Goal: Information Seeking & Learning: Find specific fact

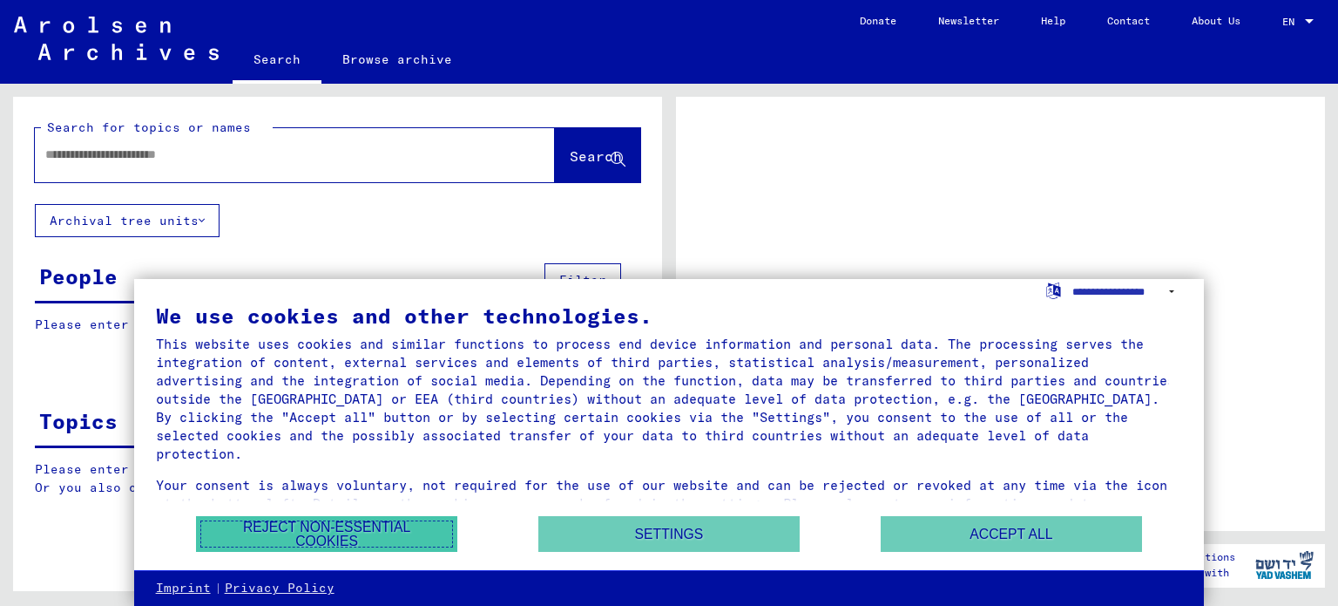
click at [391, 529] on button "Reject non-essential cookies" at bounding box center [326, 534] width 261 height 36
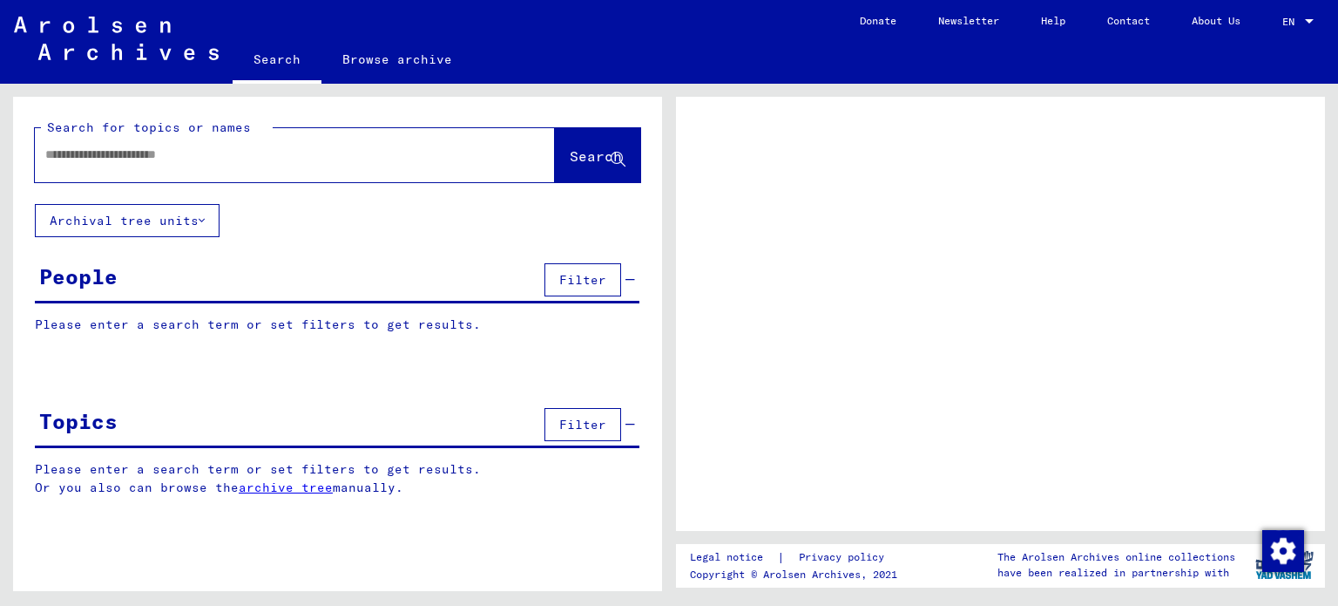
click at [314, 165] on div at bounding box center [274, 154] width 478 height 39
click at [300, 159] on input "text" at bounding box center [279, 155] width 468 height 18
type input "*****"
click at [590, 159] on span "Search" at bounding box center [596, 155] width 52 height 17
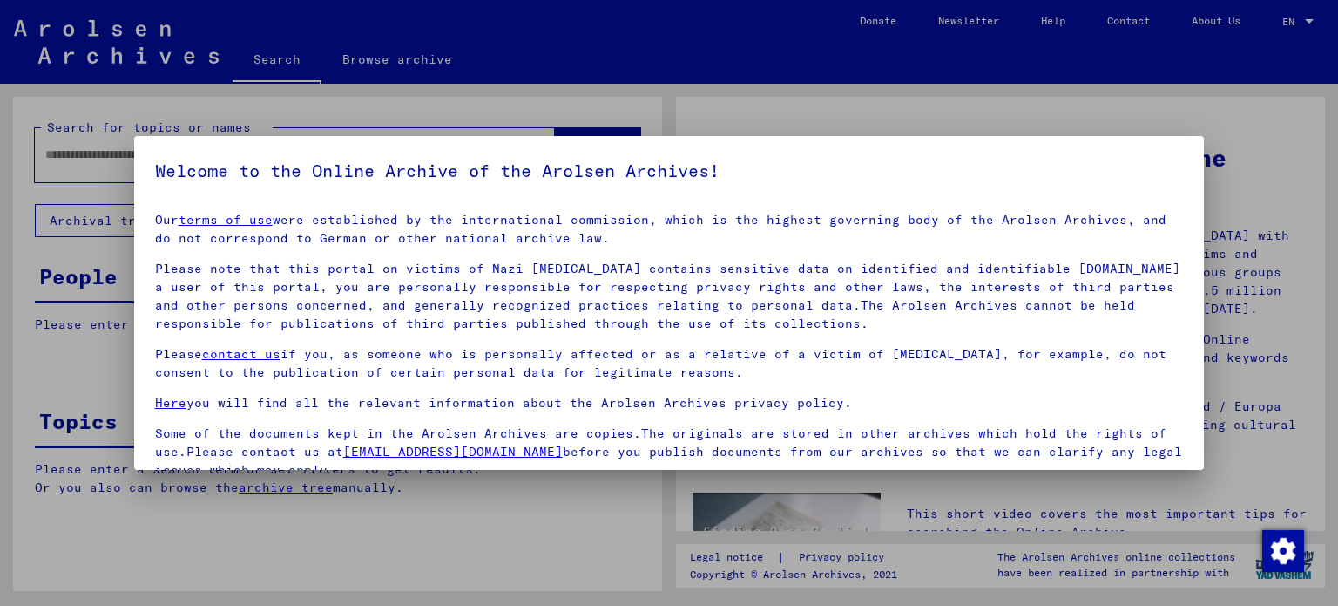
scroll to position [147, 0]
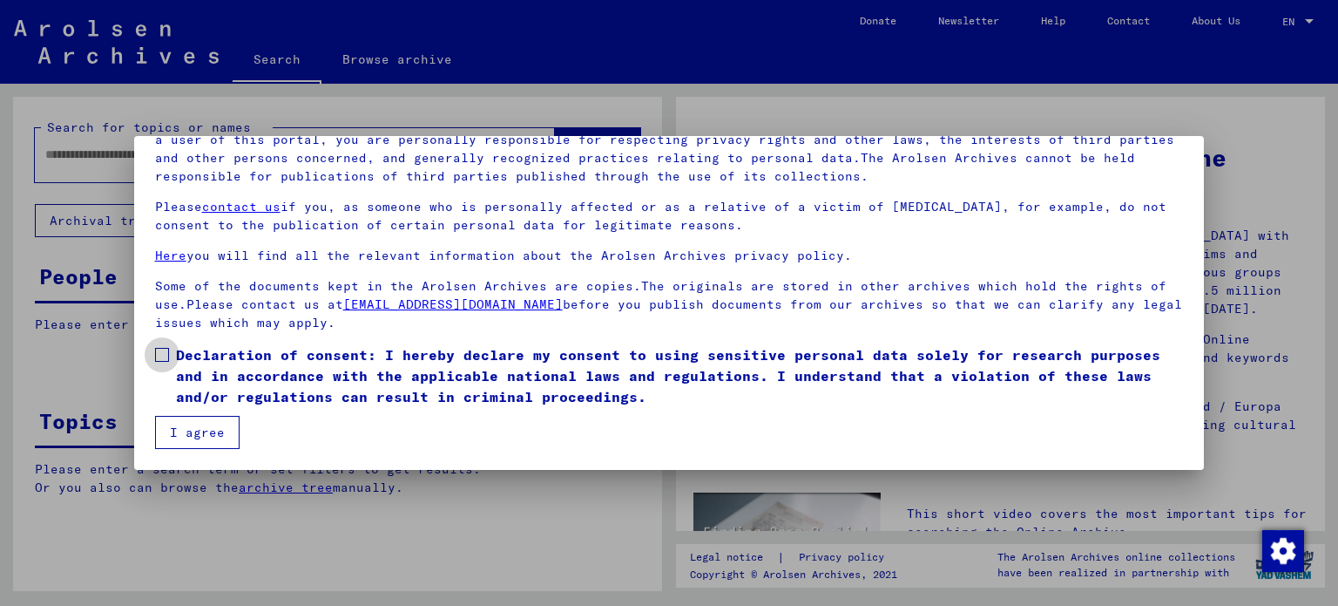
click at [162, 346] on label "Declaration of consent: I hereby declare my consent to using sensitive personal…" at bounding box center [669, 375] width 1029 height 63
click at [185, 426] on button "I agree" at bounding box center [197, 432] width 85 height 33
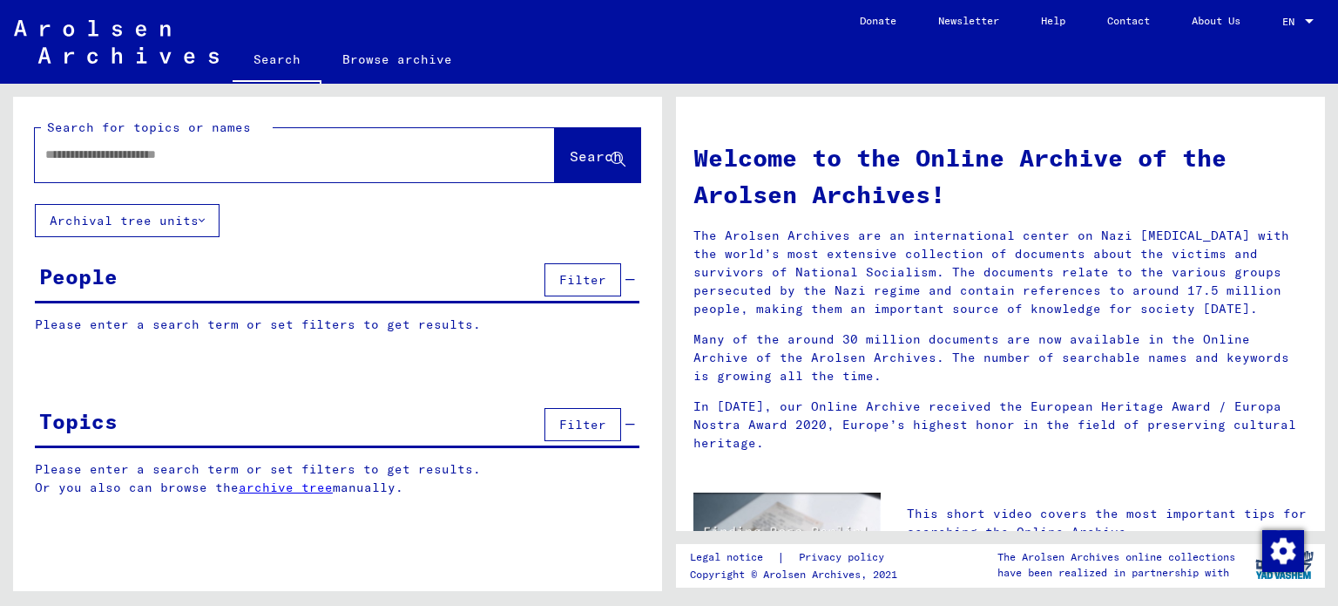
click at [416, 173] on div at bounding box center [269, 154] width 468 height 39
click at [392, 159] on input "text" at bounding box center [273, 155] width 457 height 18
click at [626, 156] on button "Search" at bounding box center [597, 155] width 85 height 54
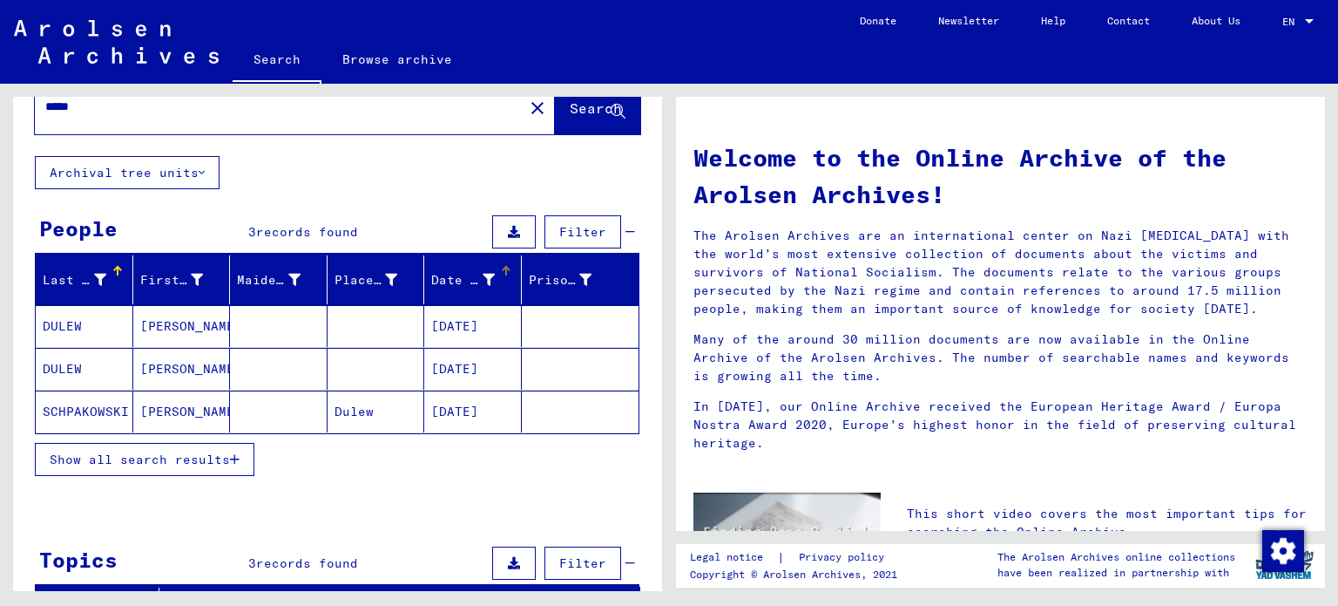
scroll to position [49, 0]
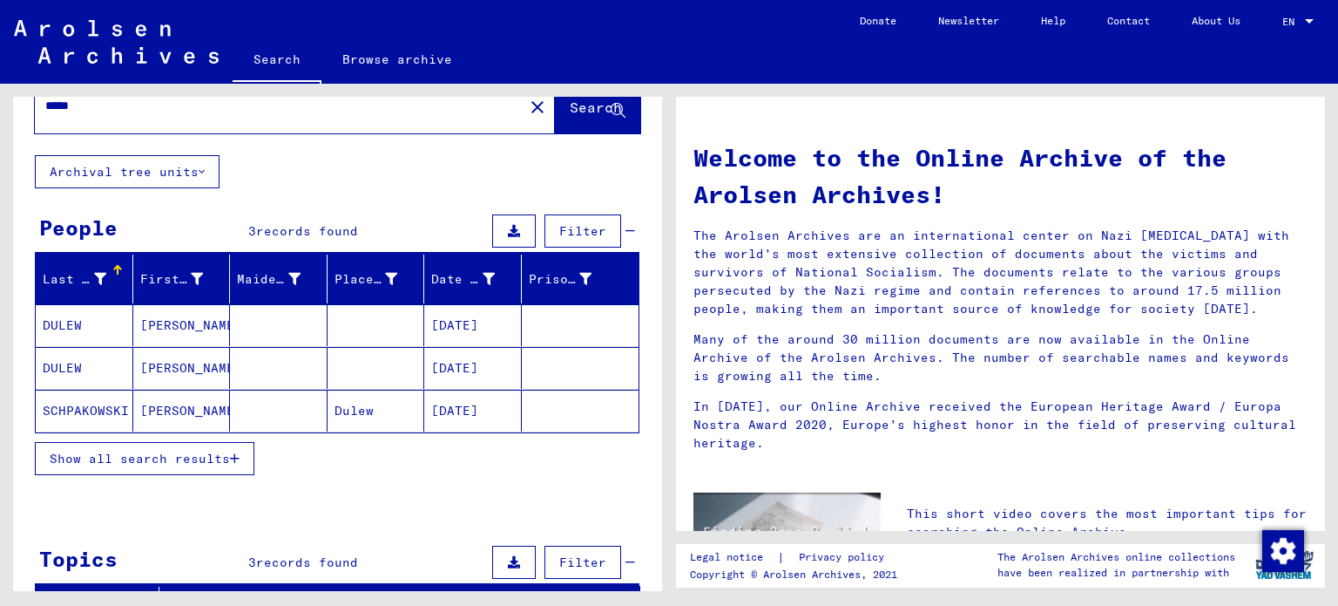
click at [366, 408] on mat-cell "Dulew" at bounding box center [377, 410] width 98 height 42
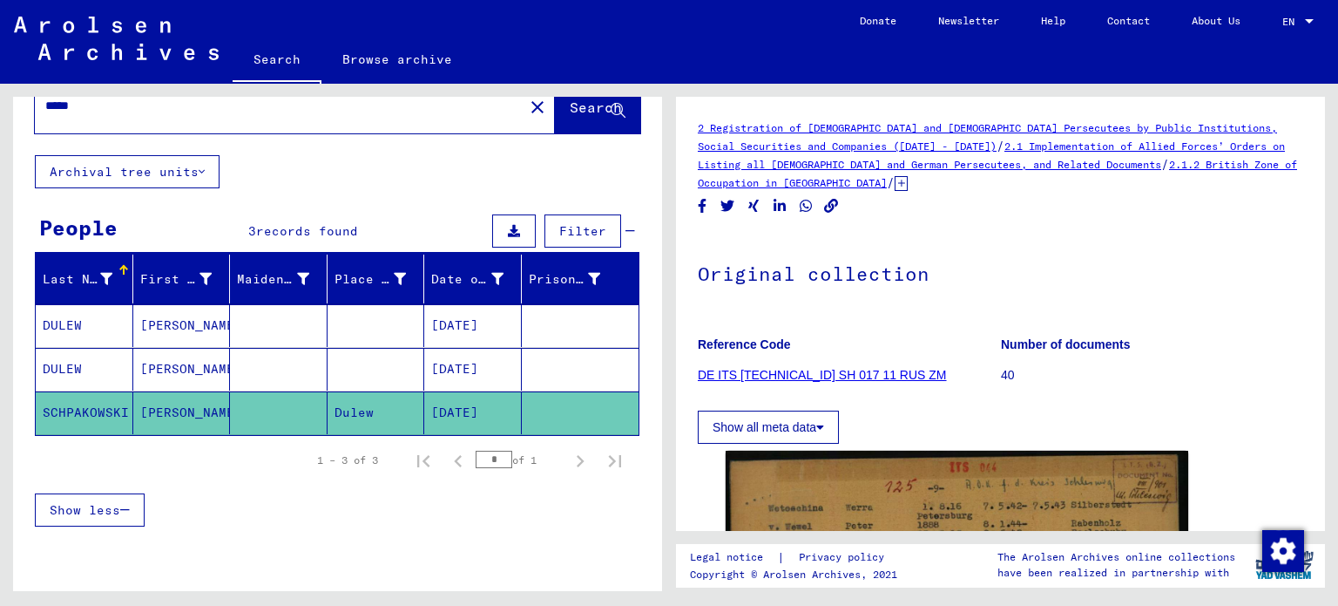
click at [366, 362] on mat-cell at bounding box center [377, 369] width 98 height 43
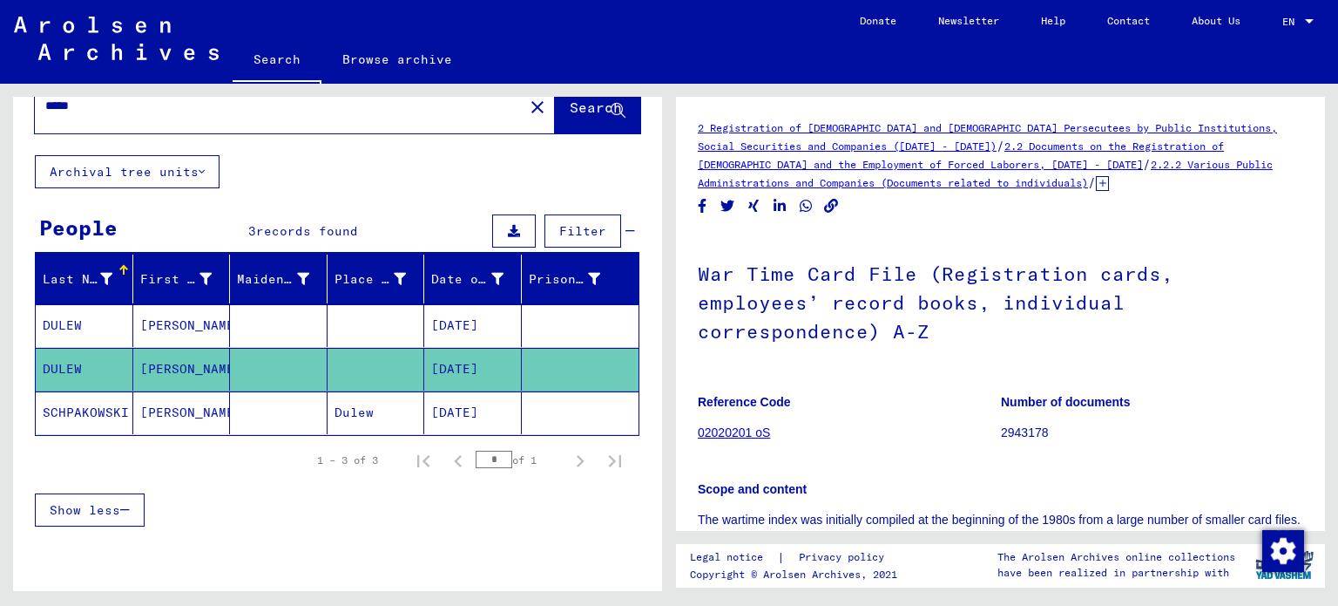
click at [360, 330] on mat-cell at bounding box center [377, 325] width 98 height 43
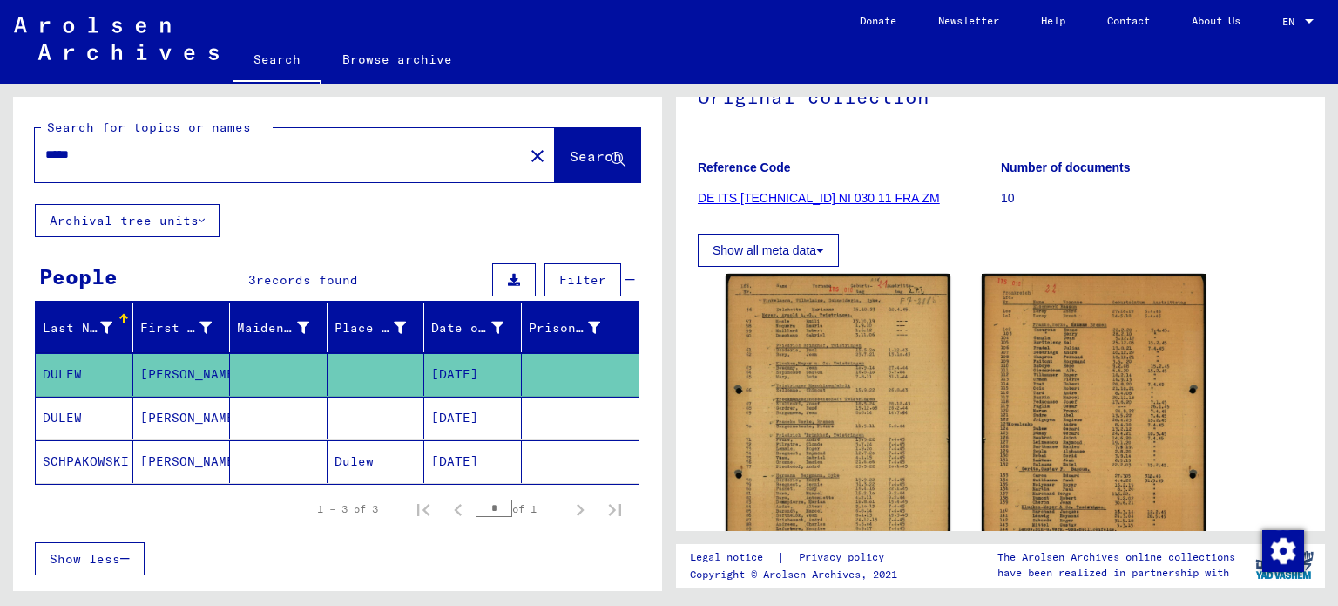
click at [286, 164] on div "*****" at bounding box center [274, 154] width 478 height 39
click at [266, 153] on input "*****" at bounding box center [279, 155] width 468 height 18
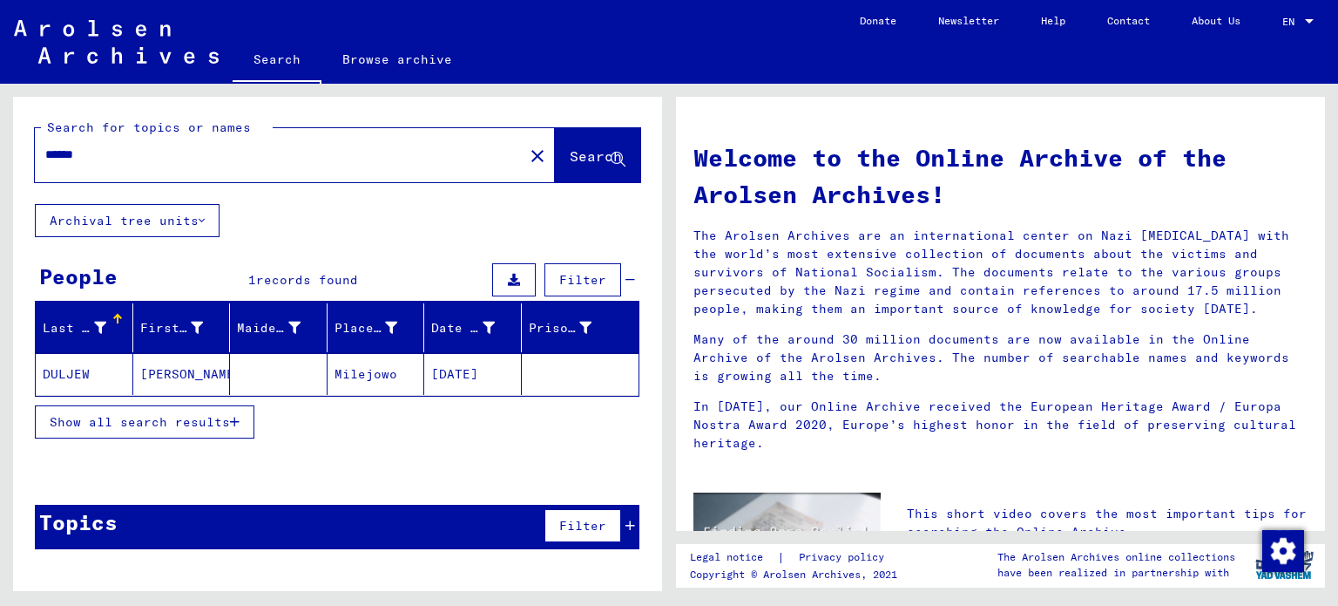
click at [289, 363] on mat-cell at bounding box center [279, 374] width 98 height 42
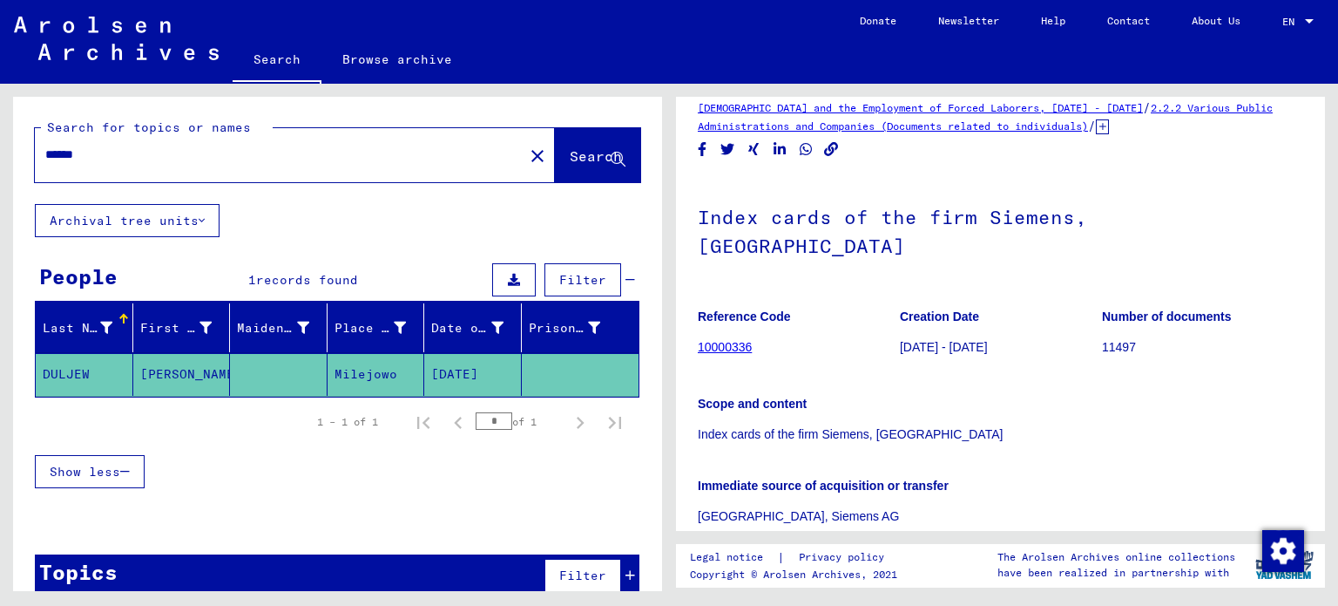
scroll to position [52, 0]
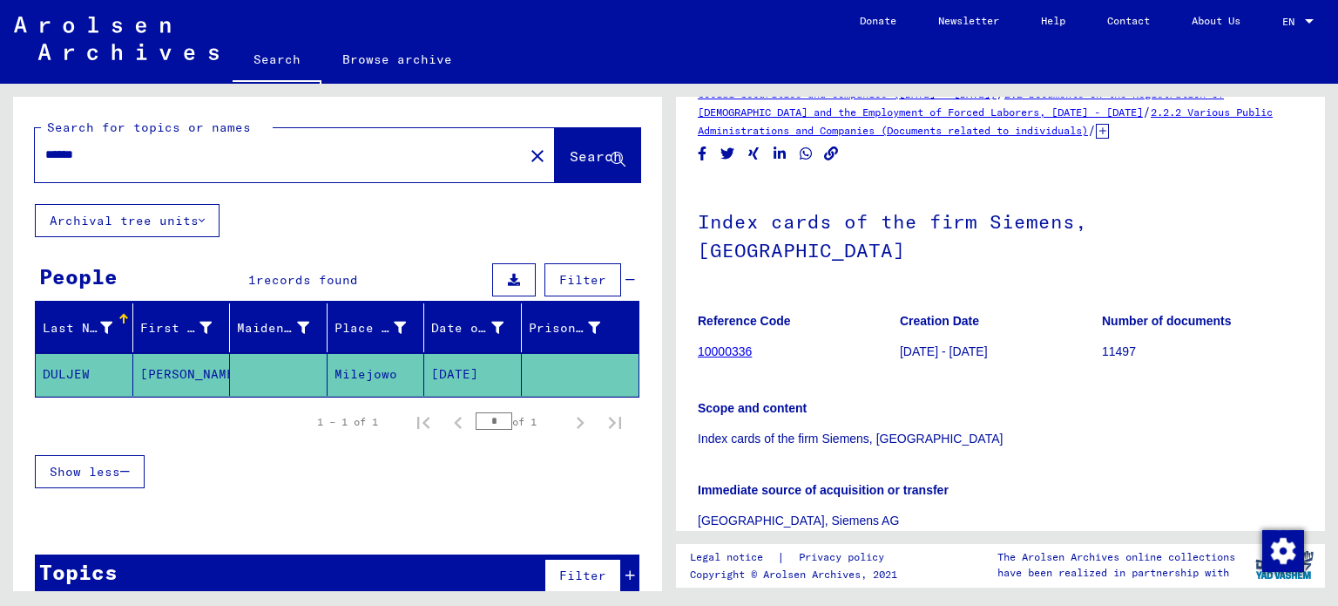
click at [192, 156] on input "******" at bounding box center [279, 155] width 468 height 18
type input "*****"
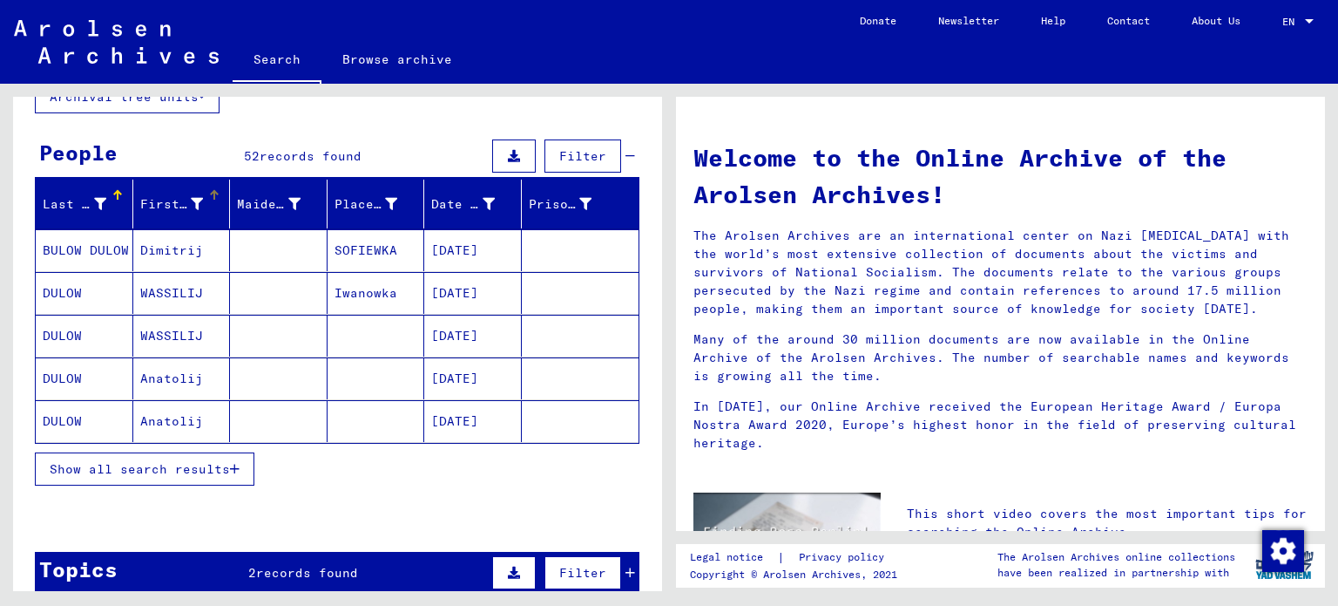
scroll to position [129, 0]
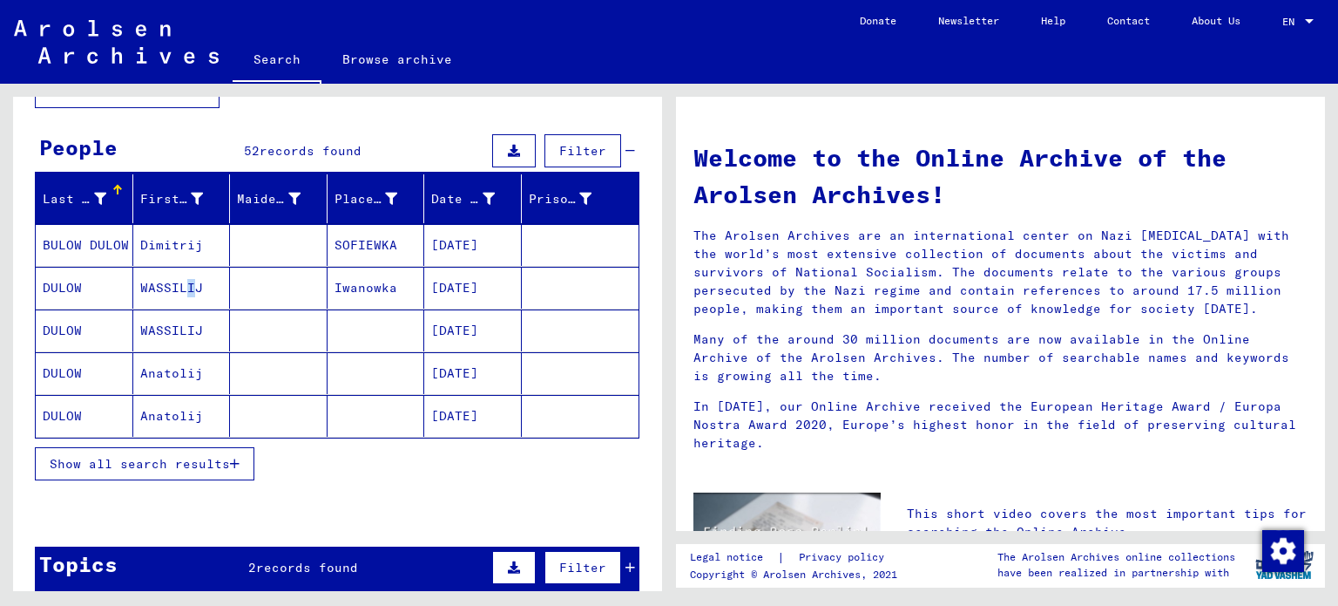
drag, startPoint x: 176, startPoint y: 269, endPoint x: 180, endPoint y: 278, distance: 9.7
click at [180, 278] on mat-cell "WASSILIJ" at bounding box center [182, 288] width 98 height 42
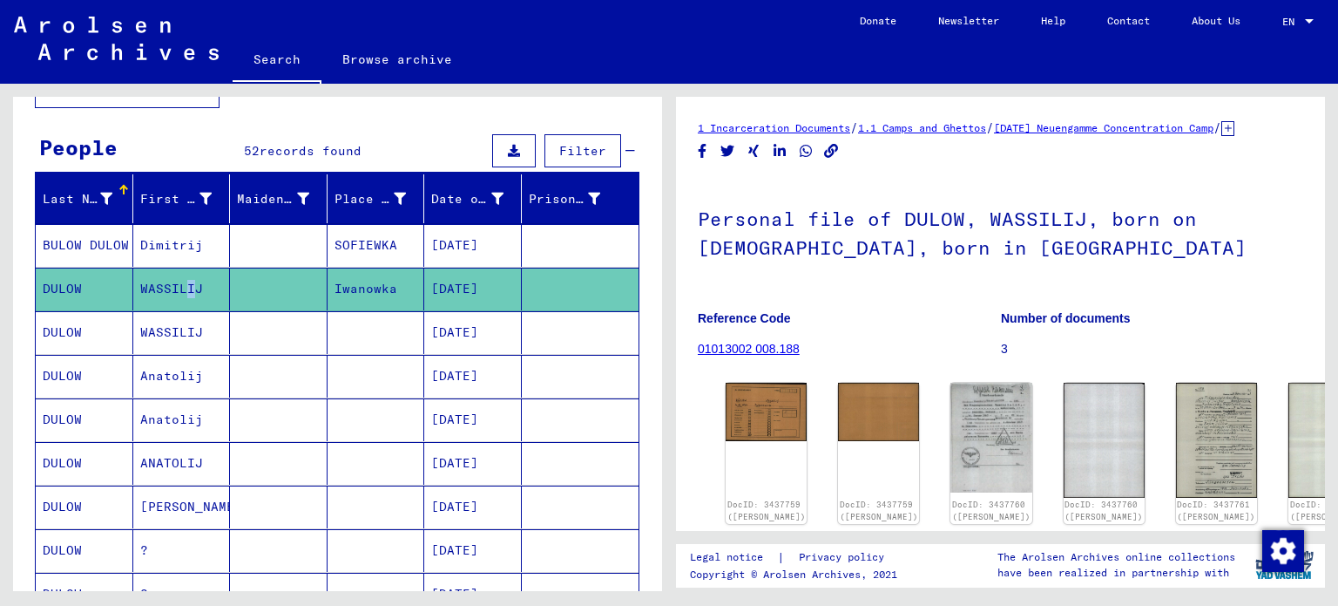
click at [180, 278] on mat-cell "WASSILIJ" at bounding box center [182, 288] width 98 height 43
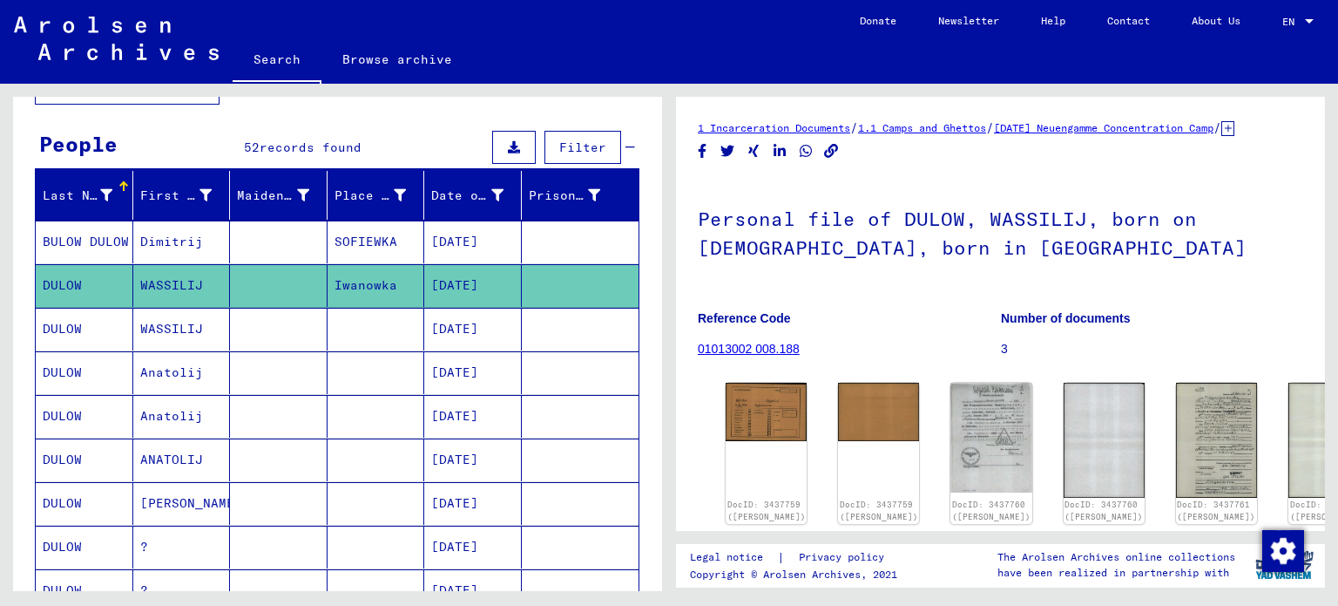
scroll to position [112, 0]
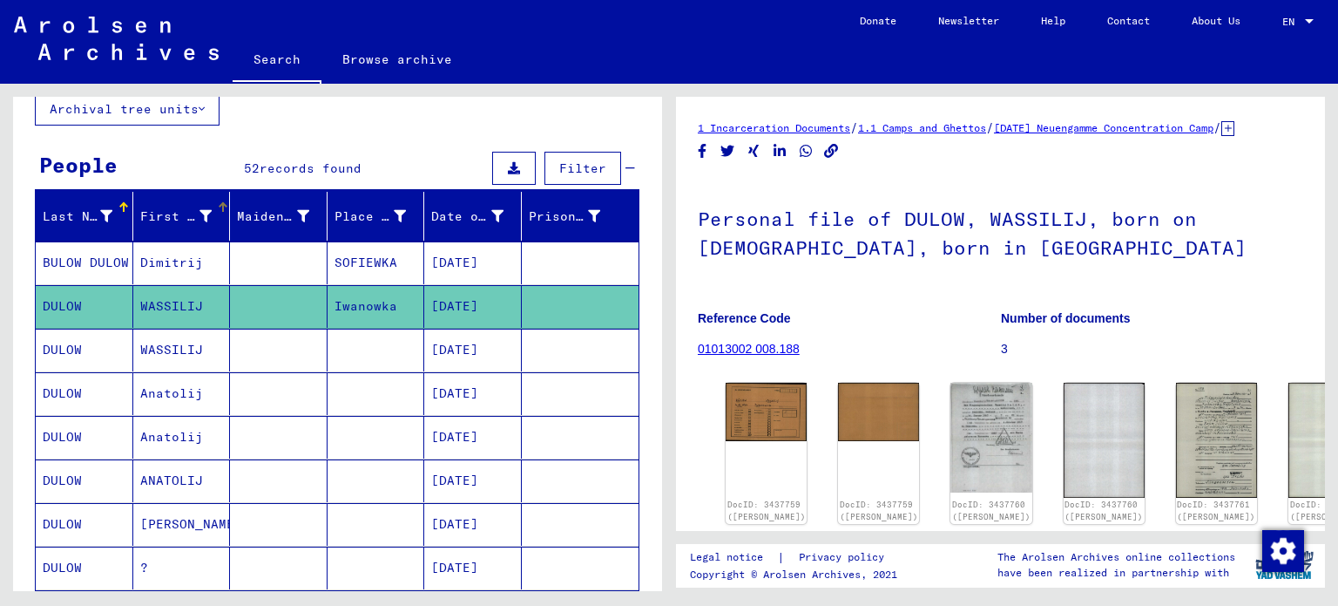
click at [203, 213] on icon at bounding box center [206, 216] width 12 height 12
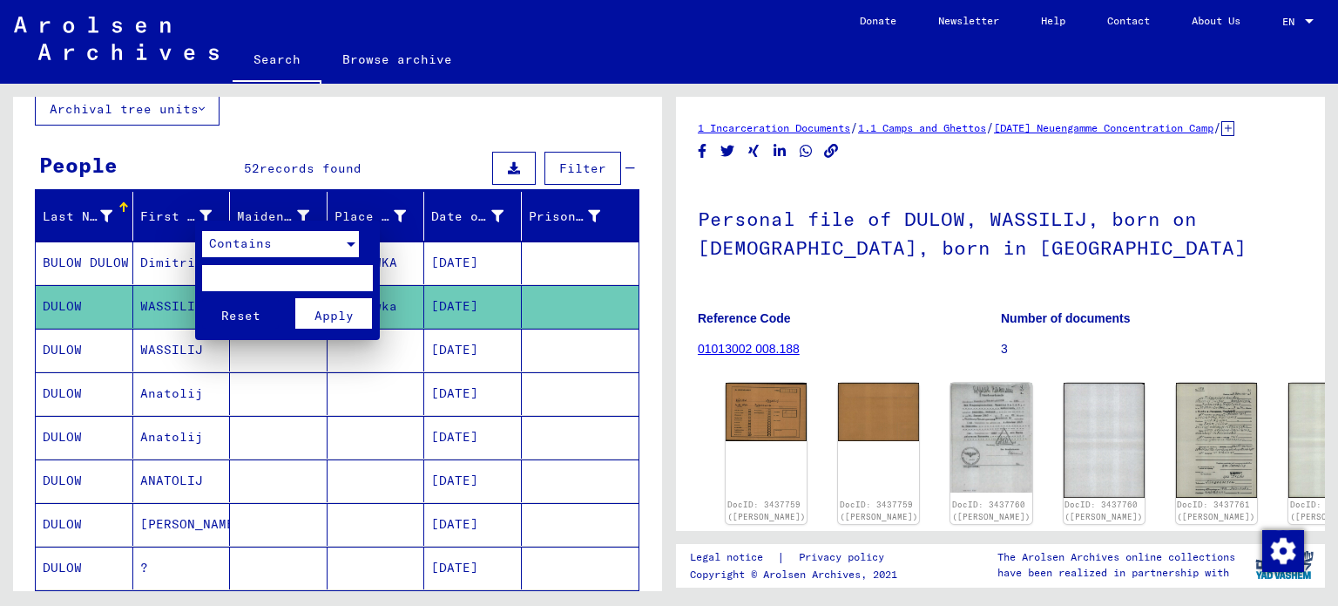
click at [250, 243] on span "Contains" at bounding box center [240, 243] width 63 height 16
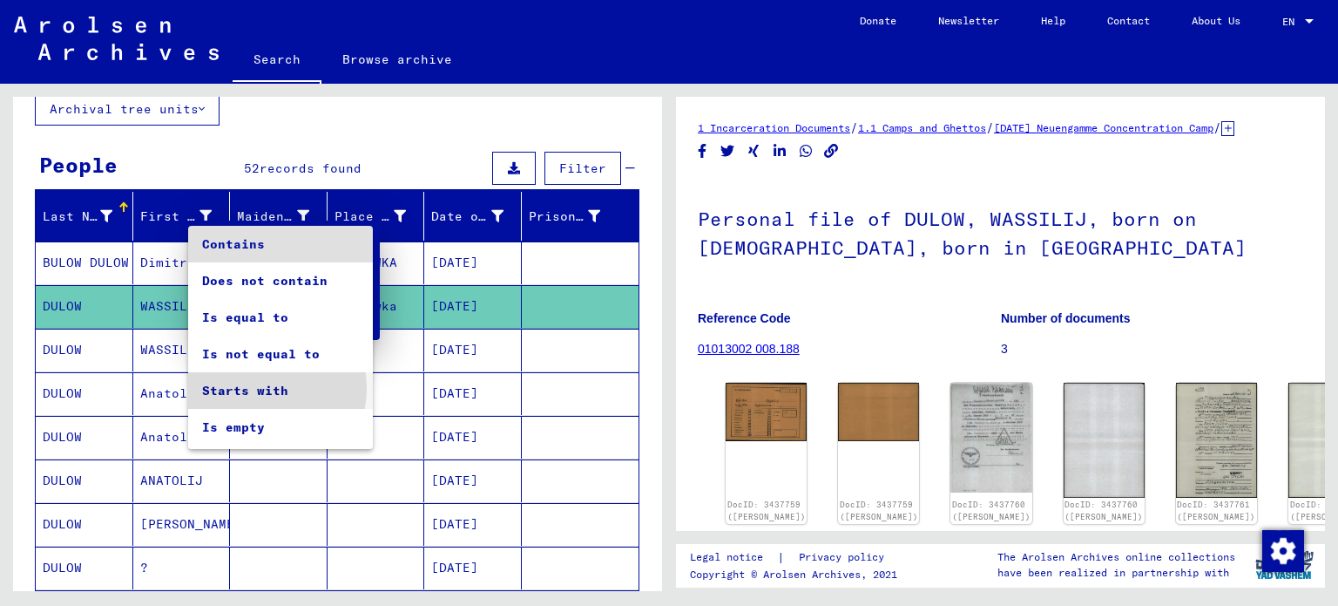
click at [266, 389] on span "Starts with" at bounding box center [280, 390] width 157 height 37
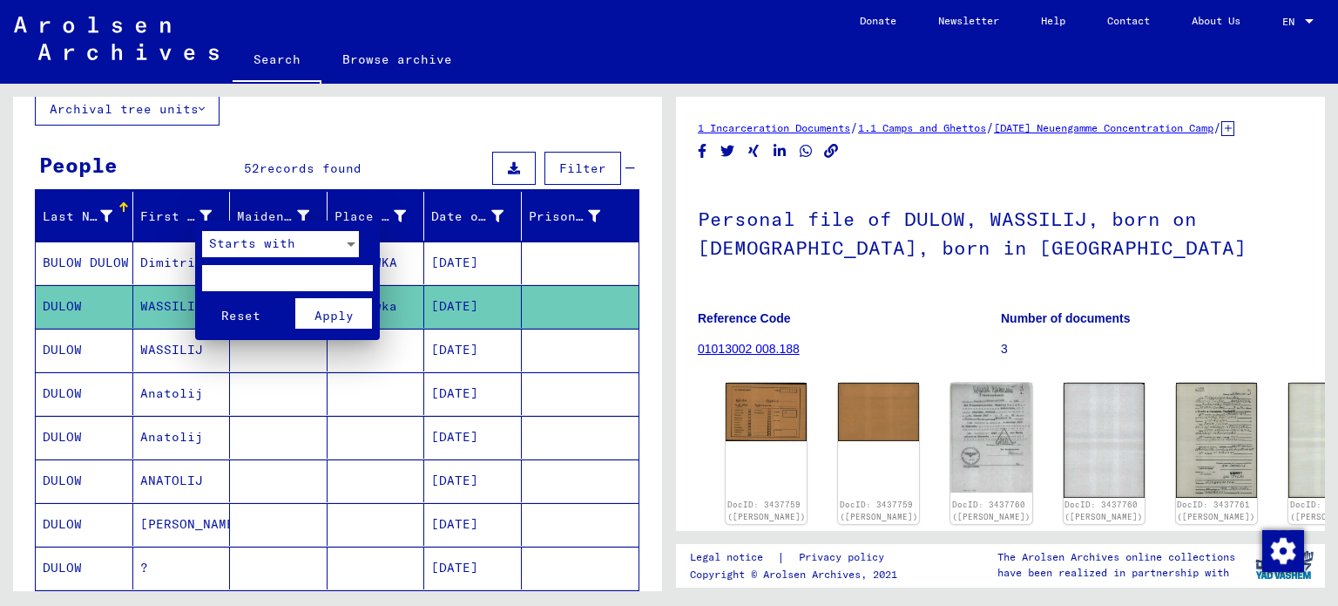
click at [245, 278] on input "text" at bounding box center [287, 278] width 171 height 26
type input "*"
click at [333, 316] on span "Apply" at bounding box center [334, 316] width 39 height 16
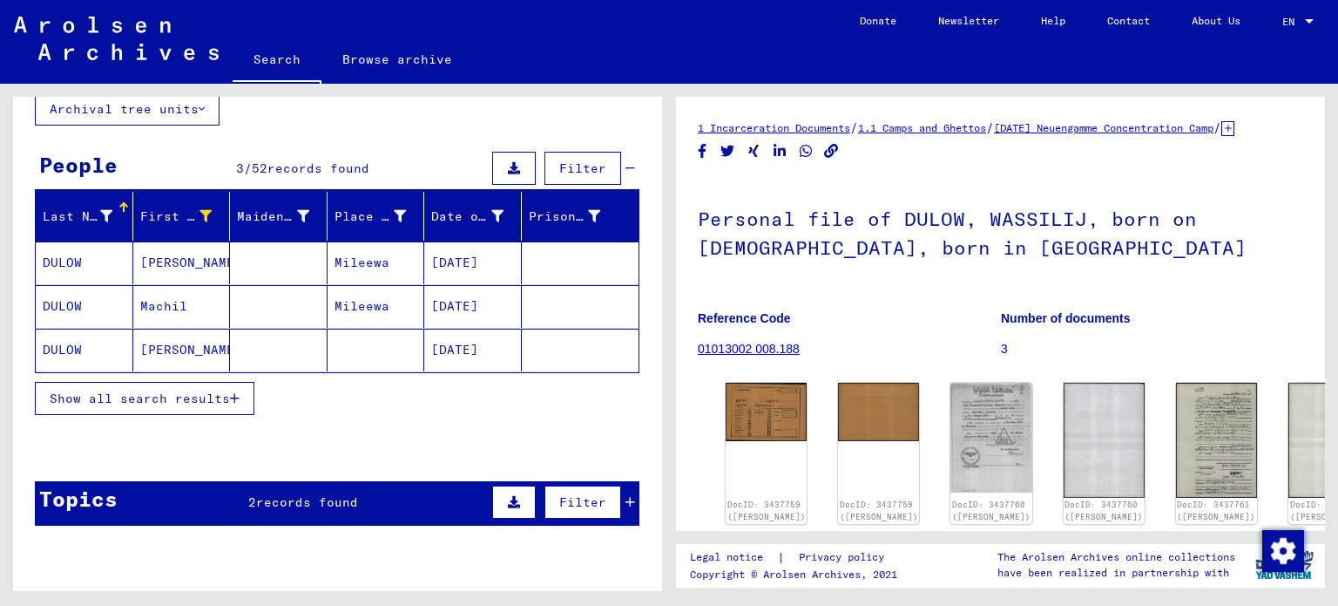
click at [289, 258] on mat-cell at bounding box center [279, 262] width 98 height 43
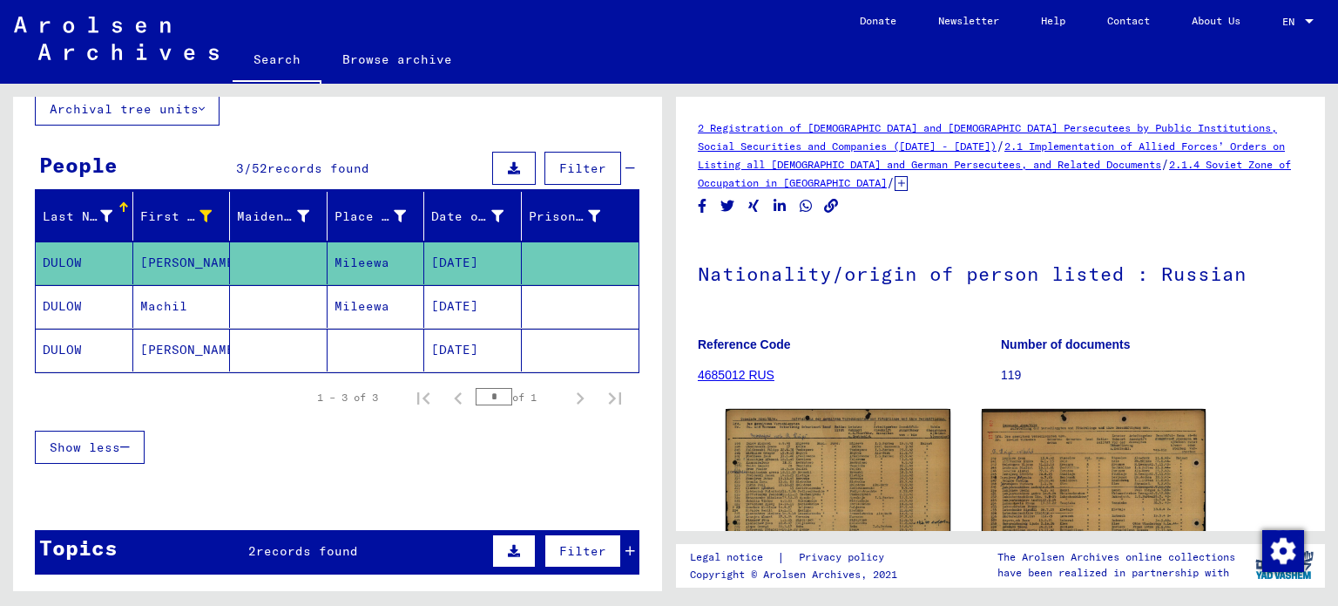
click at [293, 349] on mat-cell at bounding box center [279, 349] width 98 height 43
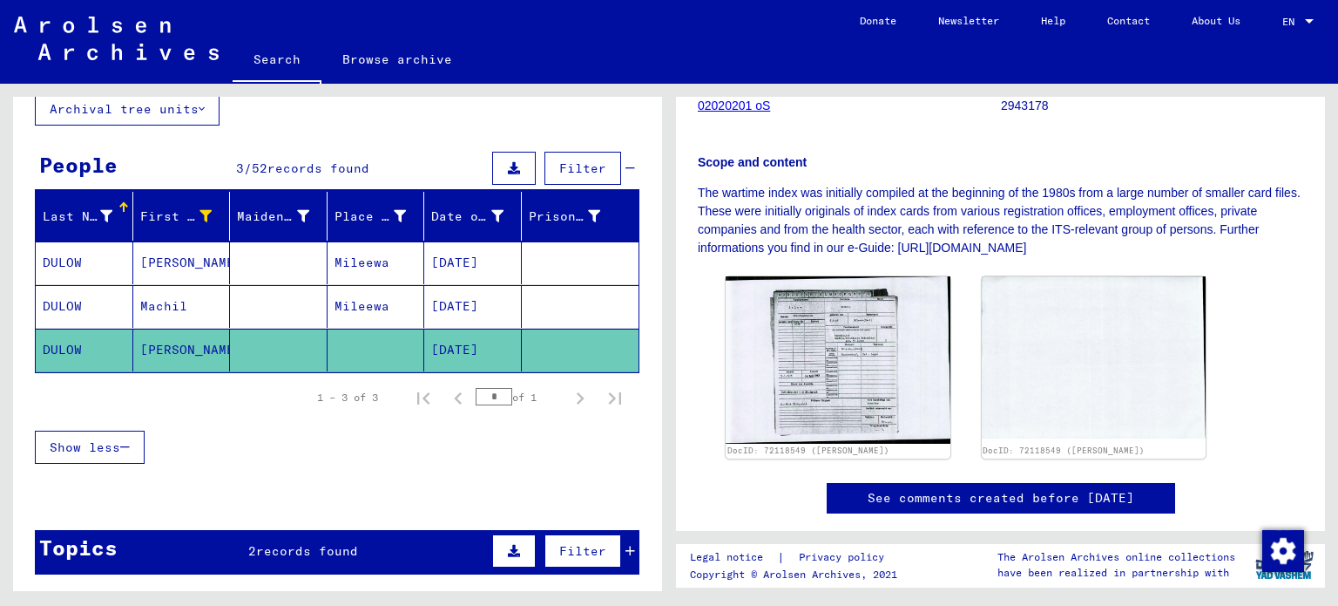
scroll to position [328, 0]
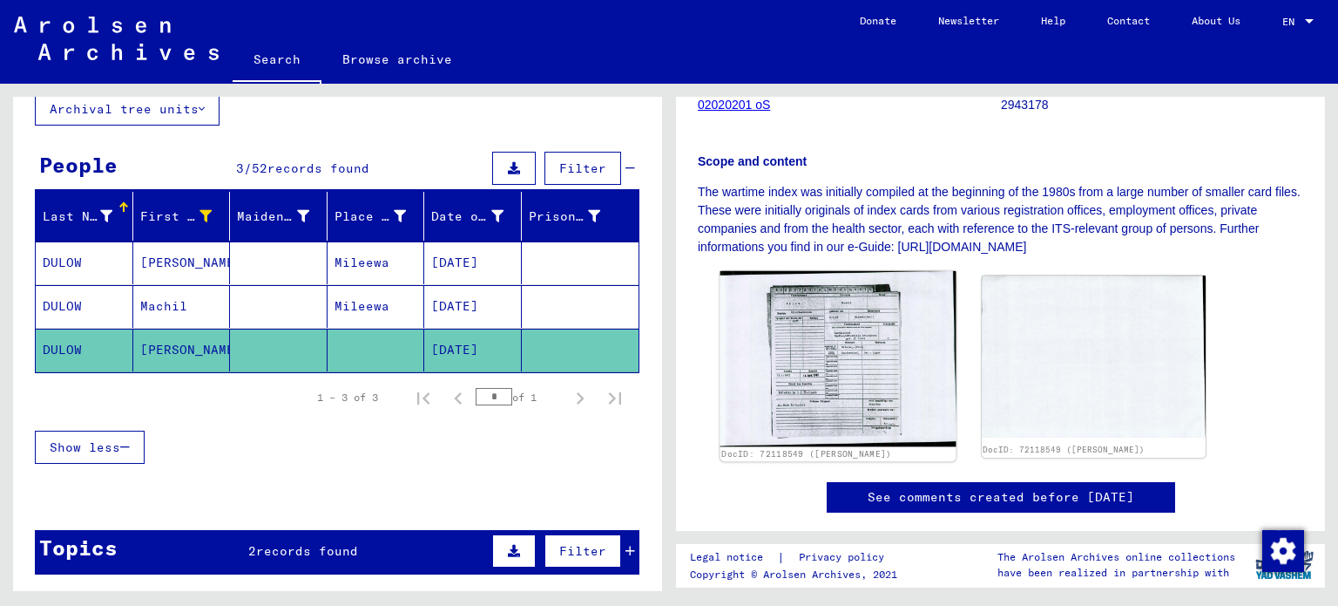
click at [885, 413] on img at bounding box center [838, 358] width 235 height 175
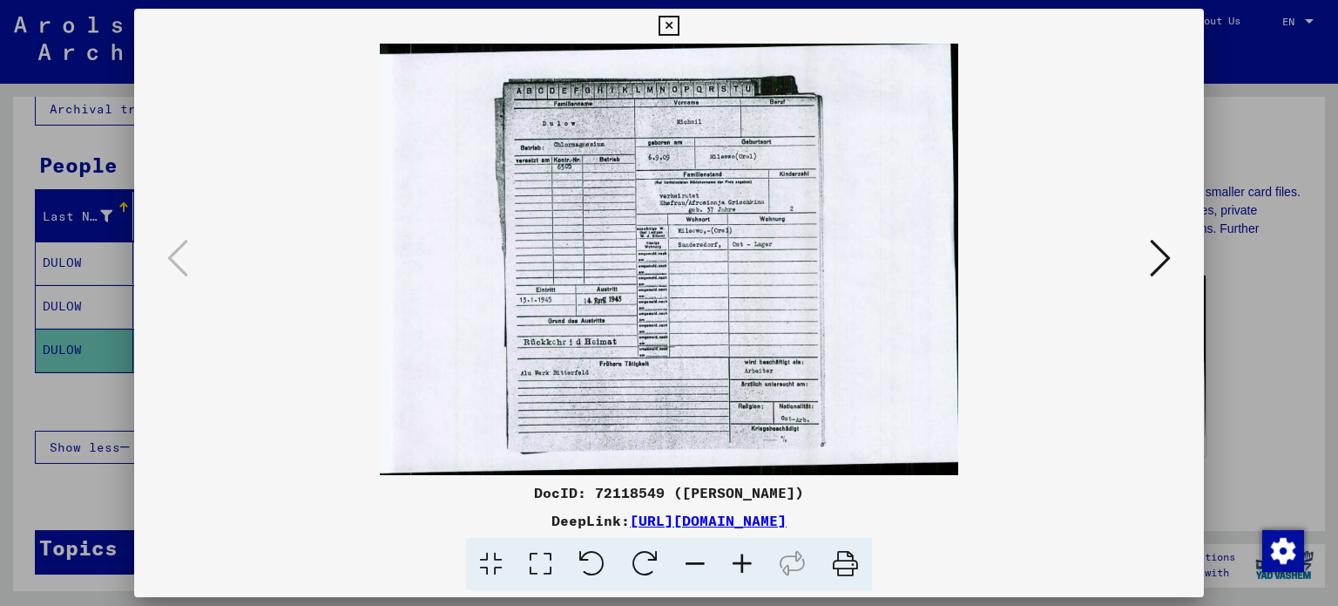
click at [739, 561] on icon at bounding box center [742, 564] width 47 height 53
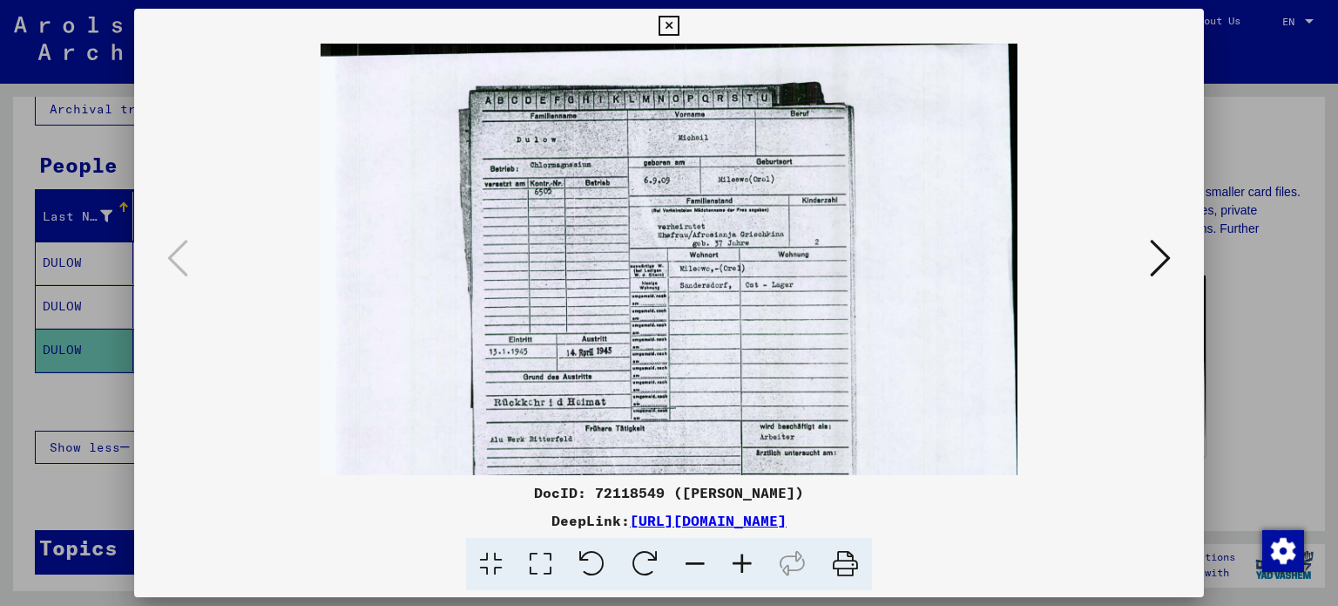
click at [739, 561] on icon at bounding box center [742, 564] width 47 height 53
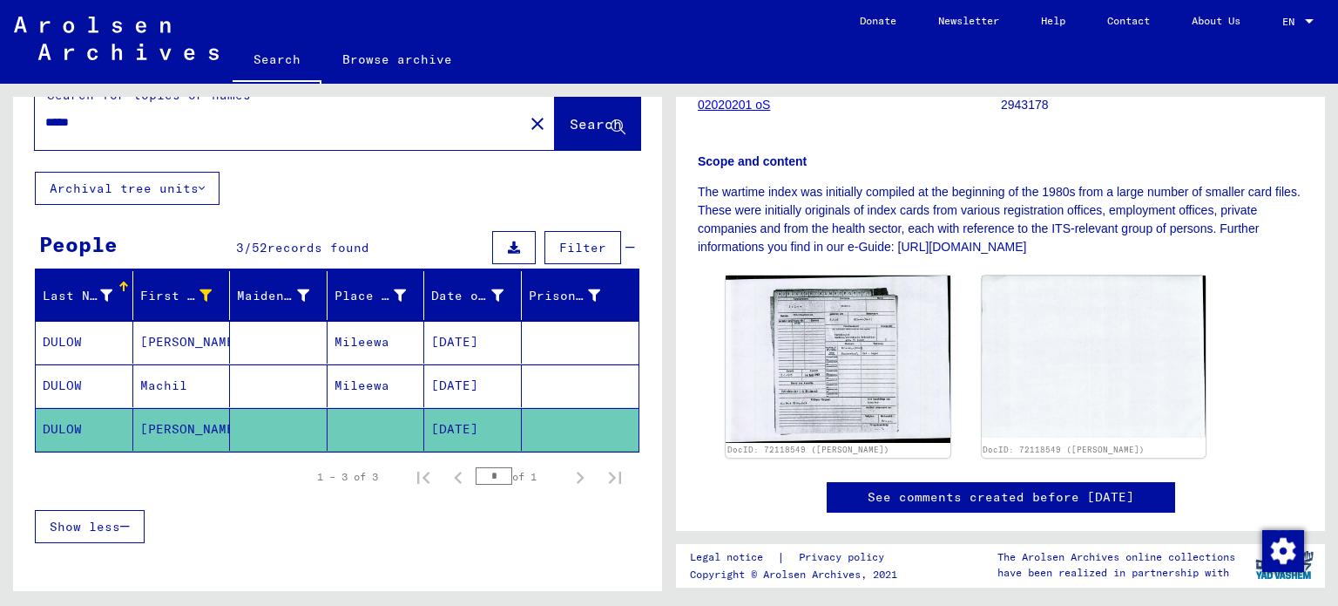
scroll to position [0, 0]
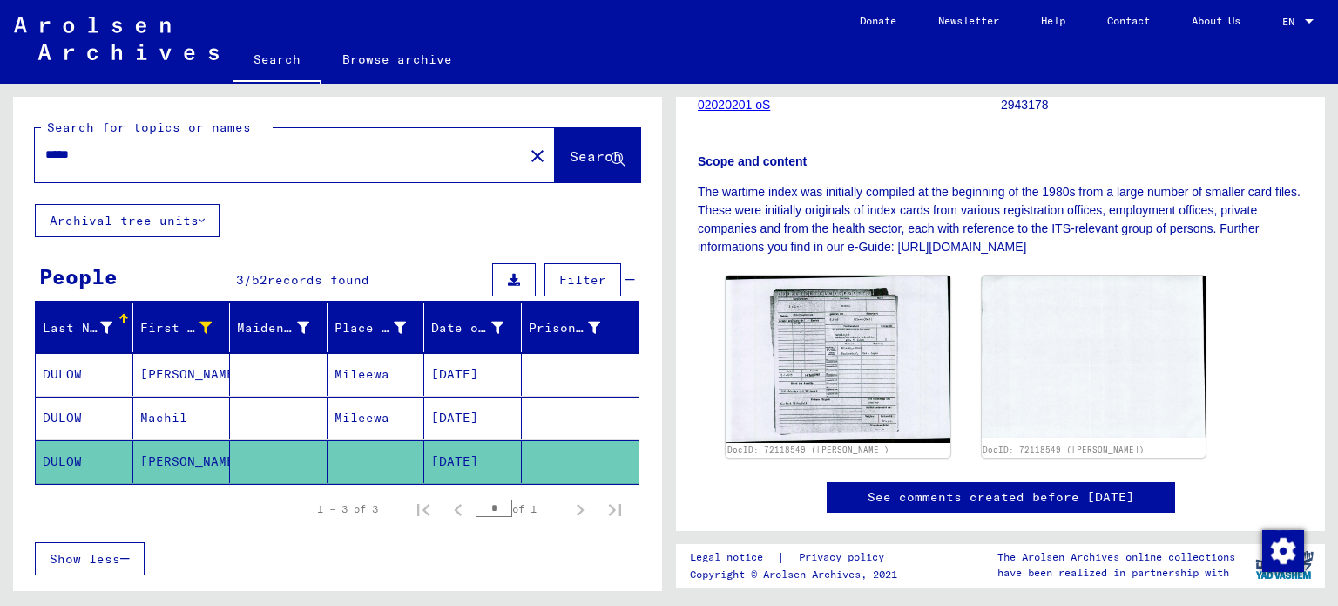
click at [70, 161] on input "*****" at bounding box center [279, 155] width 468 height 18
type input "****"
